Goal: Task Accomplishment & Management: Use online tool/utility

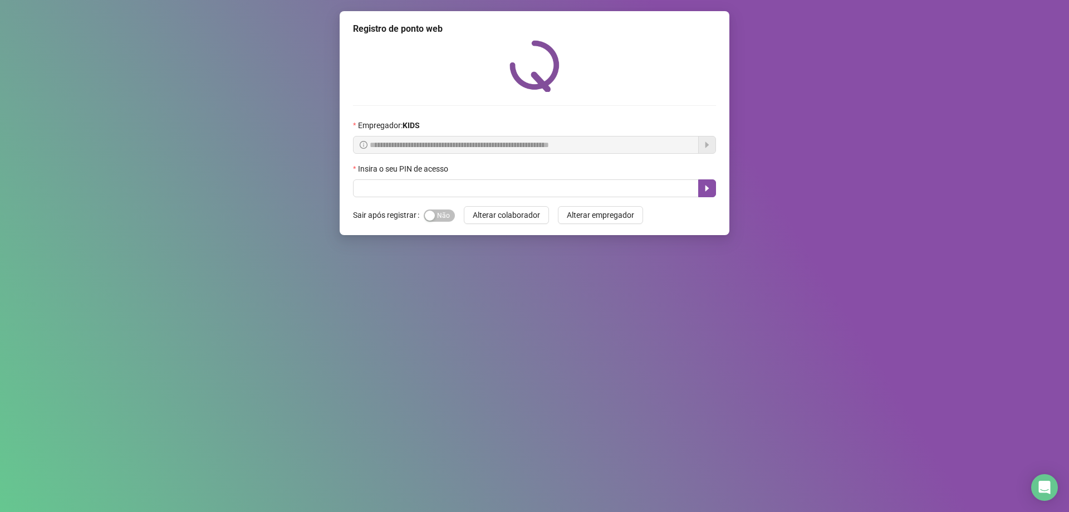
click at [567, 189] on input "text" at bounding box center [526, 188] width 346 height 18
click at [400, 190] on input "text" at bounding box center [526, 188] width 346 height 18
click at [404, 186] on input "text" at bounding box center [526, 188] width 346 height 18
type input "*****"
click at [711, 190] on icon "caret-right" at bounding box center [707, 188] width 9 height 9
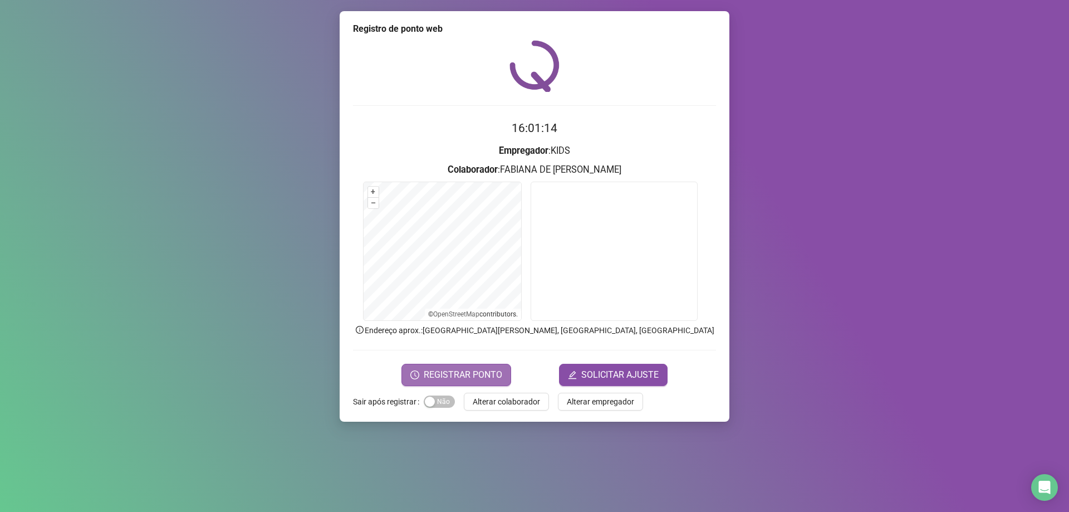
click at [441, 369] on span "REGISTRAR PONTO" at bounding box center [463, 374] width 79 height 13
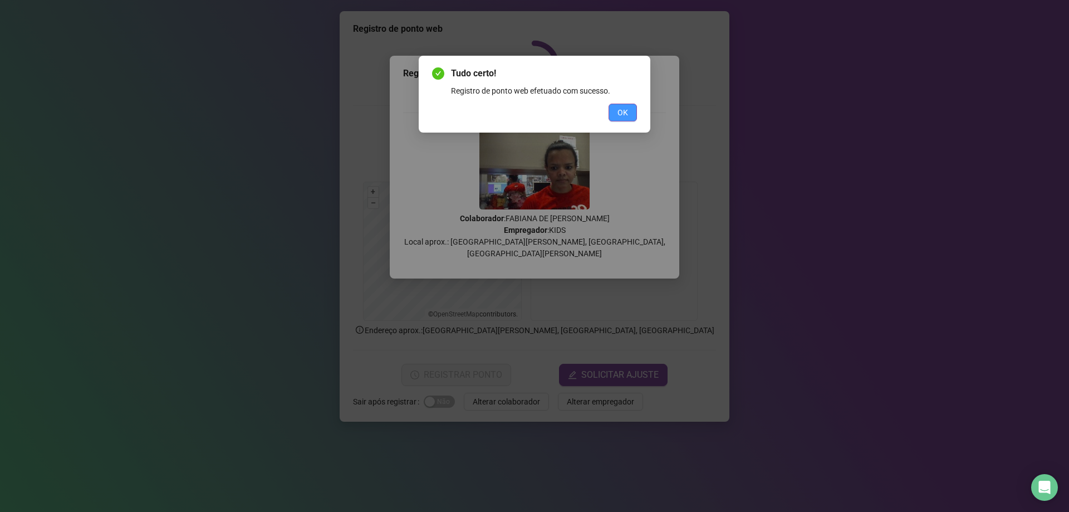
click at [620, 105] on button "OK" at bounding box center [623, 113] width 28 height 18
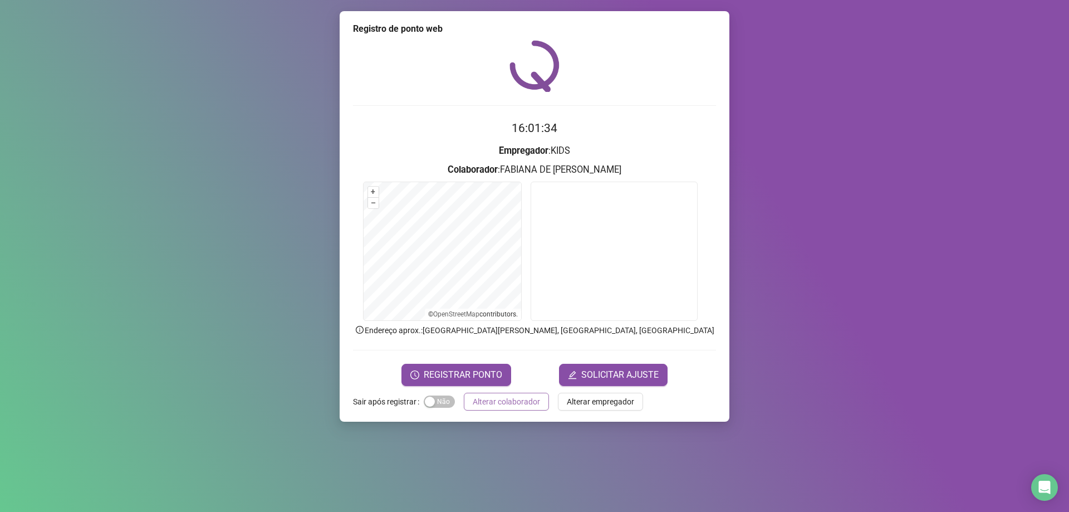
click at [490, 406] on span "Alterar colaborador" at bounding box center [506, 401] width 67 height 12
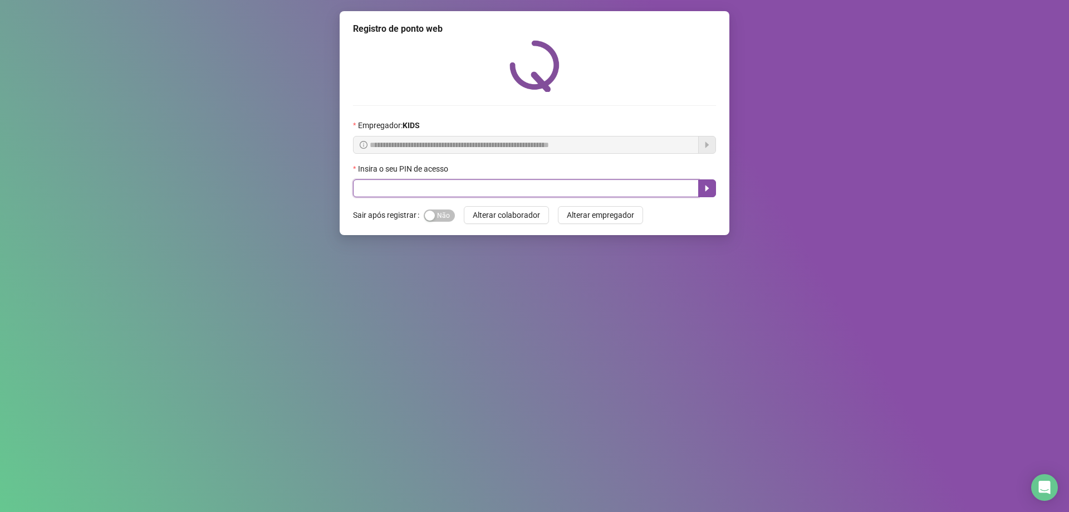
click at [376, 188] on input "text" at bounding box center [526, 188] width 346 height 18
type input "*****"
click at [712, 189] on button "button" at bounding box center [707, 188] width 18 height 18
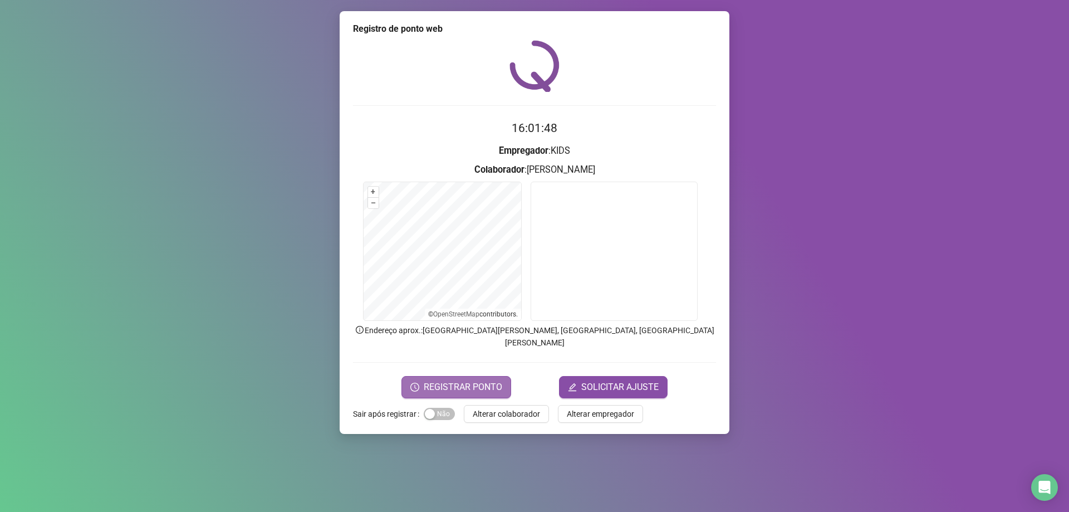
click at [464, 380] on span "REGISTRAR PONTO" at bounding box center [463, 386] width 79 height 13
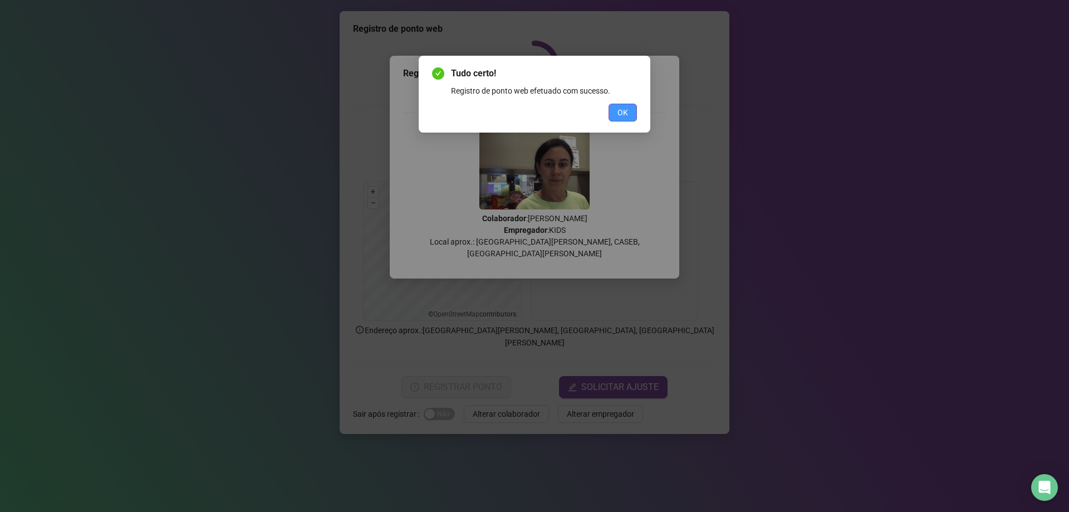
click at [617, 117] on span "OK" at bounding box center [622, 112] width 11 height 12
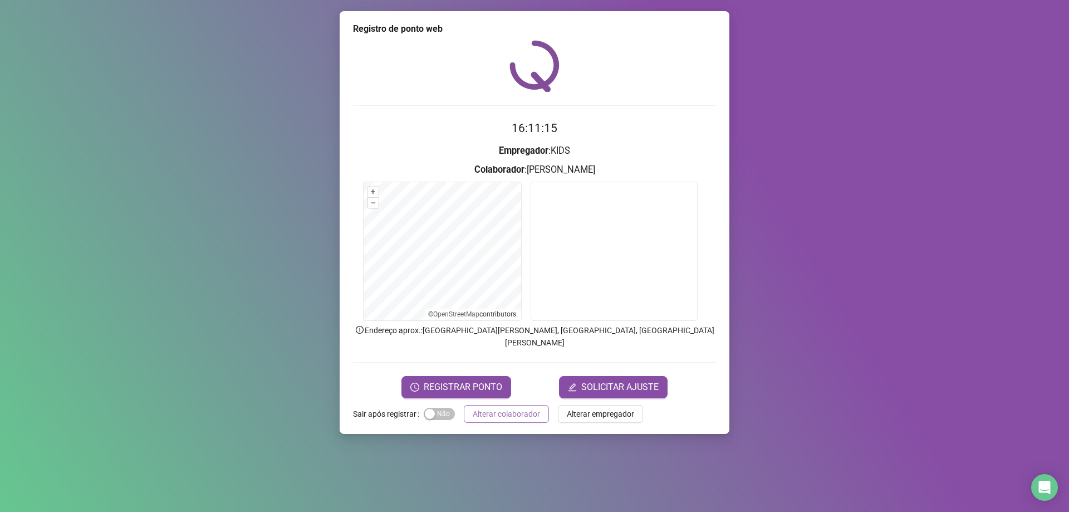
click at [468, 405] on button "Alterar colaborador" at bounding box center [506, 414] width 85 height 18
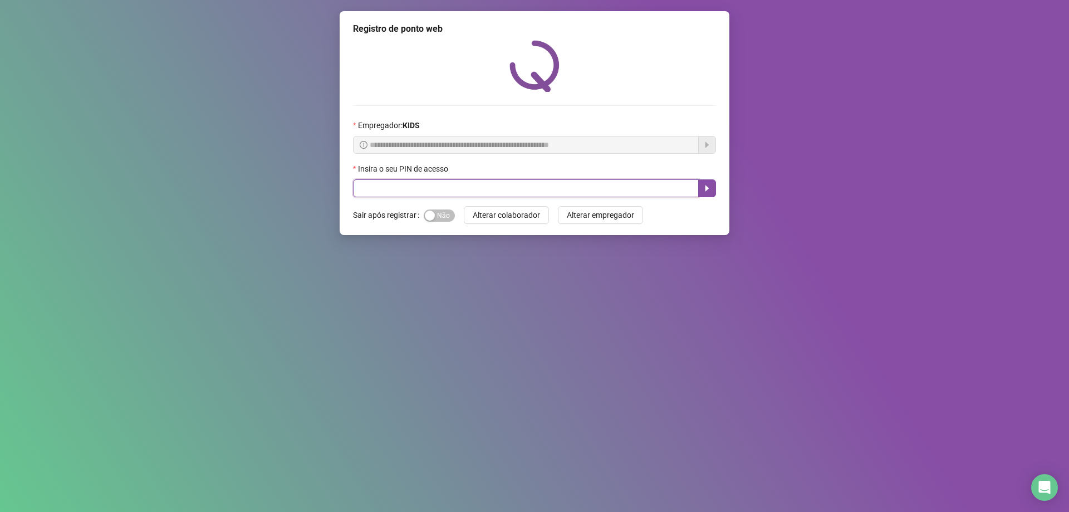
click at [366, 188] on input "text" at bounding box center [526, 188] width 346 height 18
type input "*****"
click at [708, 191] on icon "caret-right" at bounding box center [707, 188] width 9 height 9
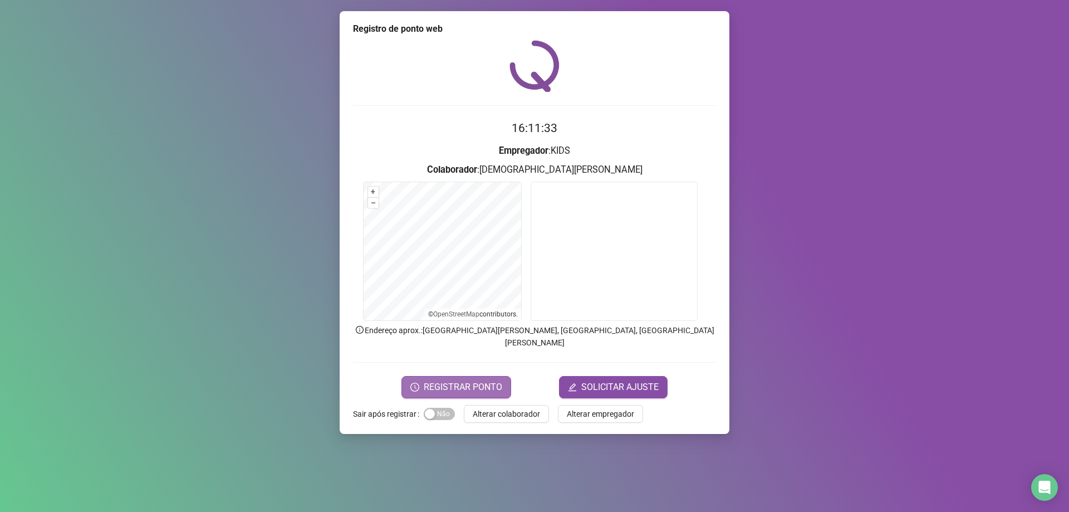
click at [457, 380] on span "REGISTRAR PONTO" at bounding box center [463, 386] width 79 height 13
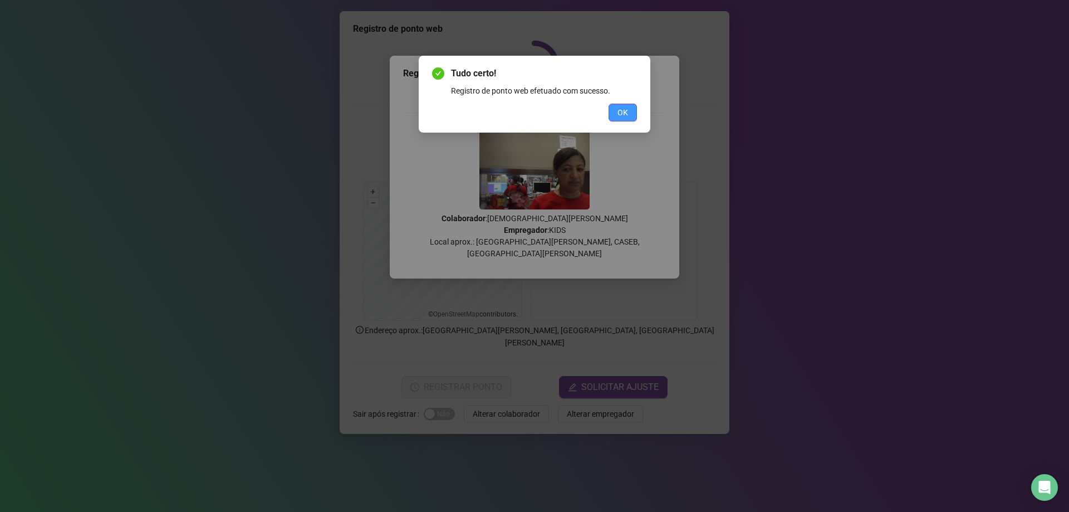
click at [622, 111] on span "OK" at bounding box center [622, 112] width 11 height 12
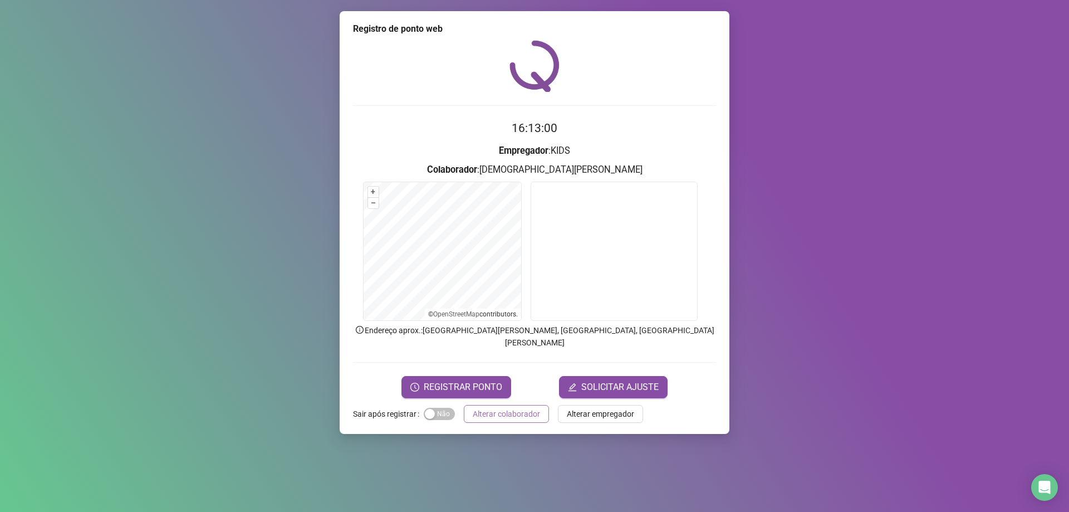
click at [522, 408] on span "Alterar colaborador" at bounding box center [506, 414] width 67 height 12
click at [522, 405] on div "Registro de ponto web 16:13:00 Empregador : KIDS Colaborador : [PERSON_NAME] + …" at bounding box center [534, 256] width 1069 height 512
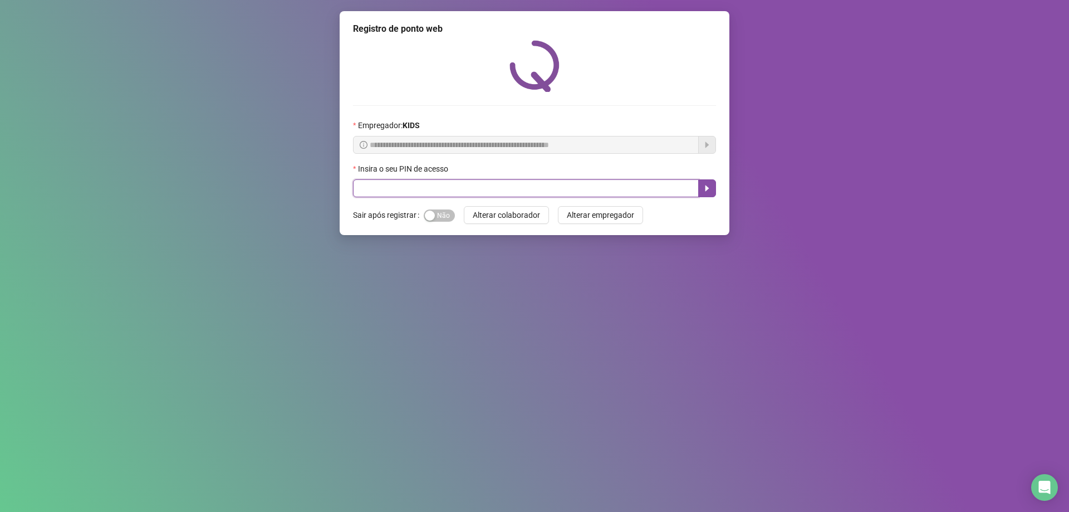
click at [370, 185] on input "text" at bounding box center [526, 188] width 346 height 18
type input "*****"
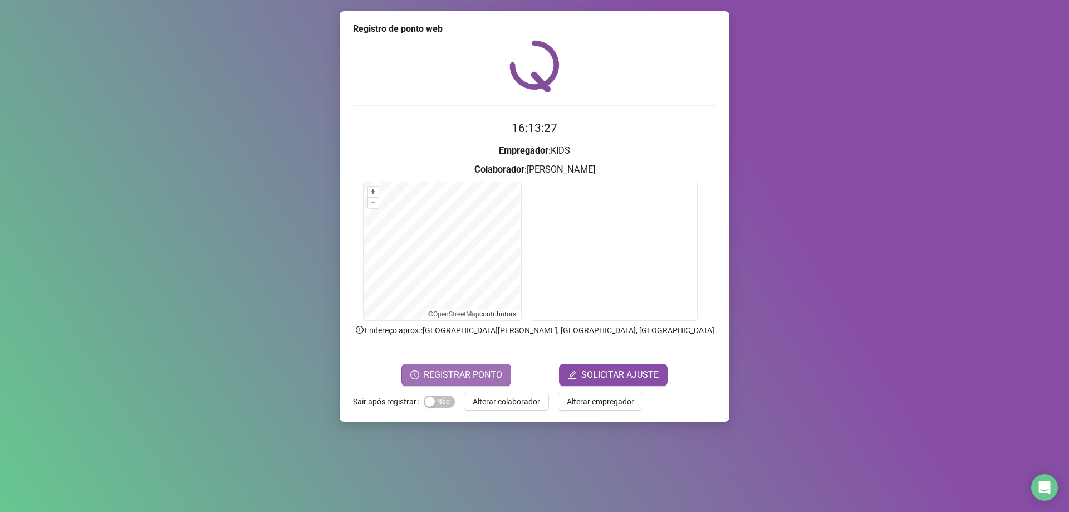
click at [455, 371] on span "REGISTRAR PONTO" at bounding box center [463, 374] width 79 height 13
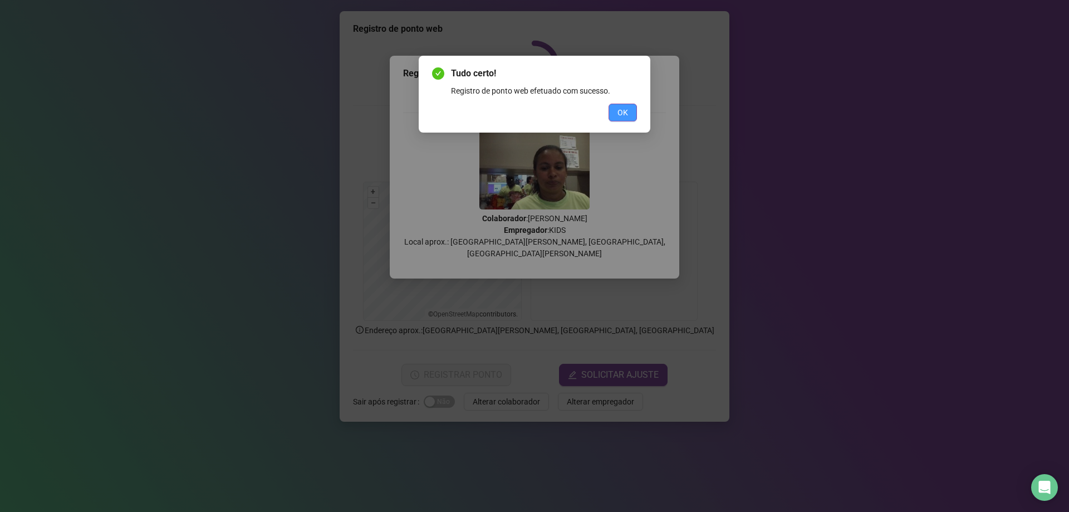
click at [620, 109] on span "OK" at bounding box center [622, 112] width 11 height 12
